Goal: Task Accomplishment & Management: Use online tool/utility

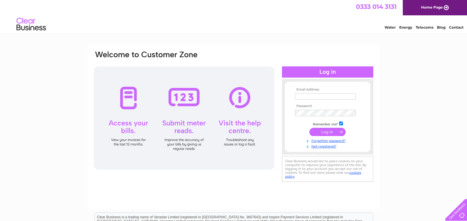
type input "[PERSON_NAME][EMAIL_ADDRESS][PERSON_NAME][DOMAIN_NAME]"
click at [328, 132] on input "submit" at bounding box center [327, 132] width 36 height 8
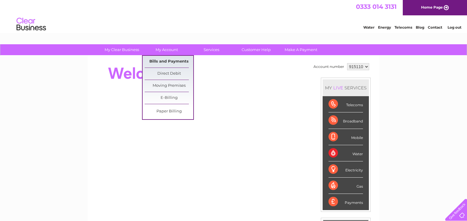
click at [182, 61] on link "Bills and Payments" at bounding box center [169, 62] width 49 height 12
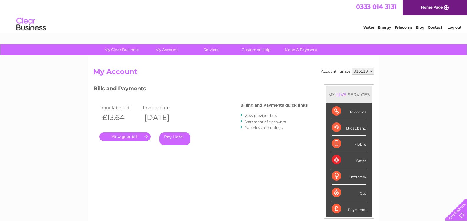
click at [372, 72] on select "915110 915112 941578" at bounding box center [363, 70] width 22 height 7
select select "915112"
click at [352, 67] on select "915110 915112 941578" at bounding box center [363, 70] width 22 height 7
click at [136, 139] on link "." at bounding box center [124, 136] width 51 height 9
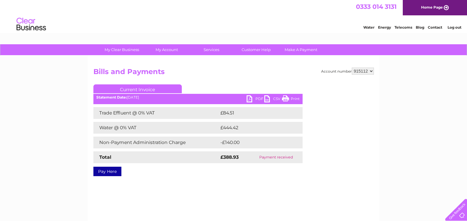
click at [285, 158] on td "Payment received" at bounding box center [276, 157] width 53 height 12
click at [250, 100] on link "PDF" at bounding box center [256, 99] width 18 height 9
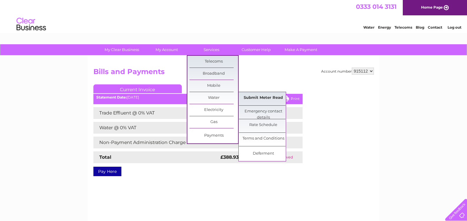
click at [266, 99] on link "Submit Meter Read" at bounding box center [263, 98] width 49 height 12
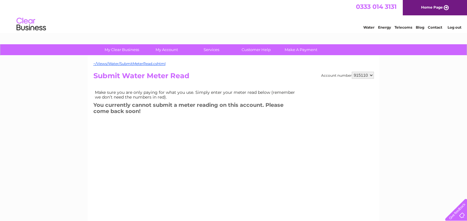
click at [373, 75] on select "915110 915112 941578" at bounding box center [363, 75] width 22 height 7
select select "915112"
click at [352, 72] on select "915110 915112 941578" at bounding box center [363, 75] width 22 height 7
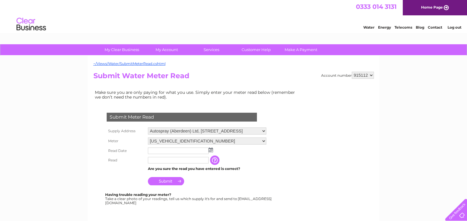
click at [210, 151] on img at bounding box center [211, 149] width 4 height 5
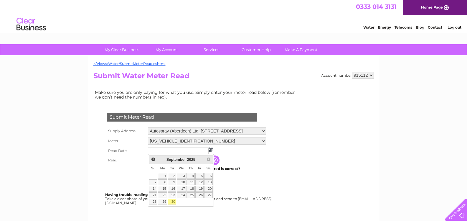
click at [173, 199] on link "30" at bounding box center [172, 202] width 8 height 6
type input "2025/09/30"
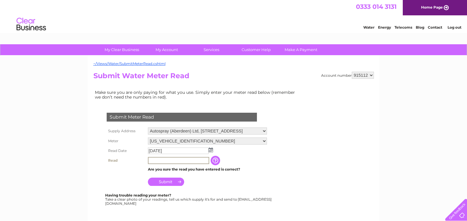
click at [180, 159] on input "text" at bounding box center [178, 160] width 61 height 7
type input "161"
click at [171, 183] on input "Submit" at bounding box center [166, 181] width 36 height 8
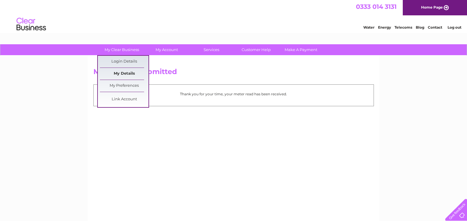
click at [131, 75] on link "My Details" at bounding box center [124, 74] width 49 height 12
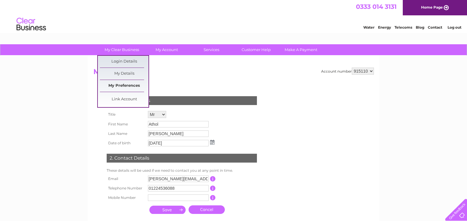
click at [127, 84] on link "My Preferences" at bounding box center [124, 86] width 49 height 12
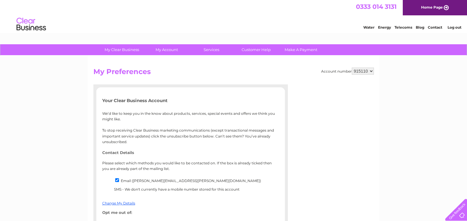
click at [455, 29] on link "Log out" at bounding box center [455, 27] width 14 height 4
